Goal: Navigation & Orientation: Find specific page/section

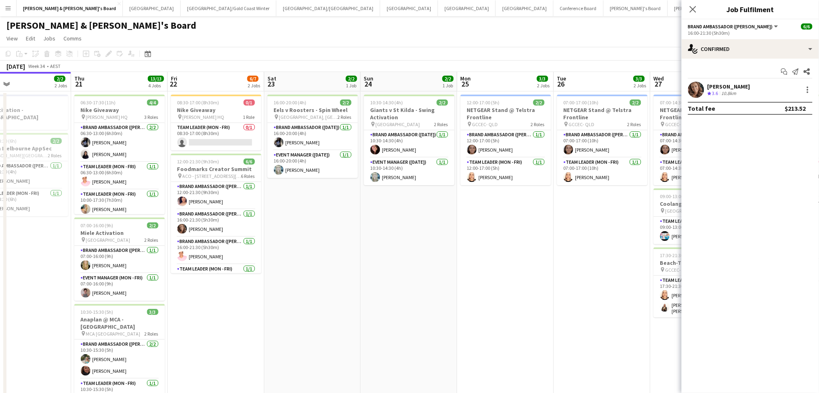
scroll to position [0, 221]
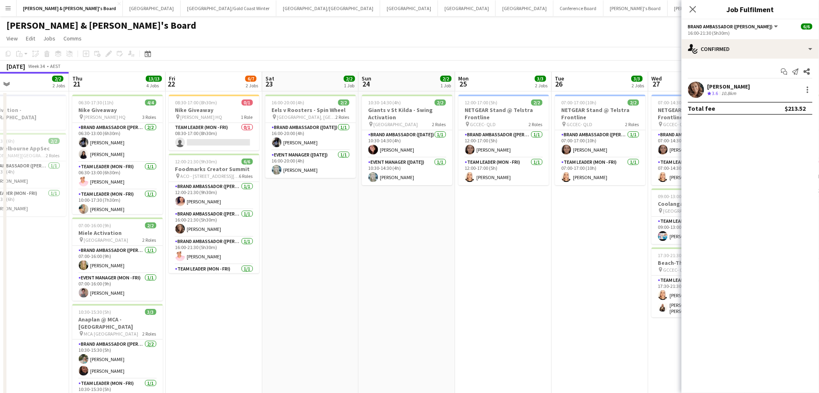
drag, startPoint x: 524, startPoint y: 312, endPoint x: 330, endPoint y: 317, distance: 194.8
click at [330, 317] on app-calendar-viewport "Mon 18 Tue 19 Wed 20 2/2 2 Jobs Thu 21 13/13 4 Jobs Fri 22 6/7 2 Jobs Sat 23 2/…" at bounding box center [409, 346] width 819 height 549
